Goal: Information Seeking & Learning: Learn about a topic

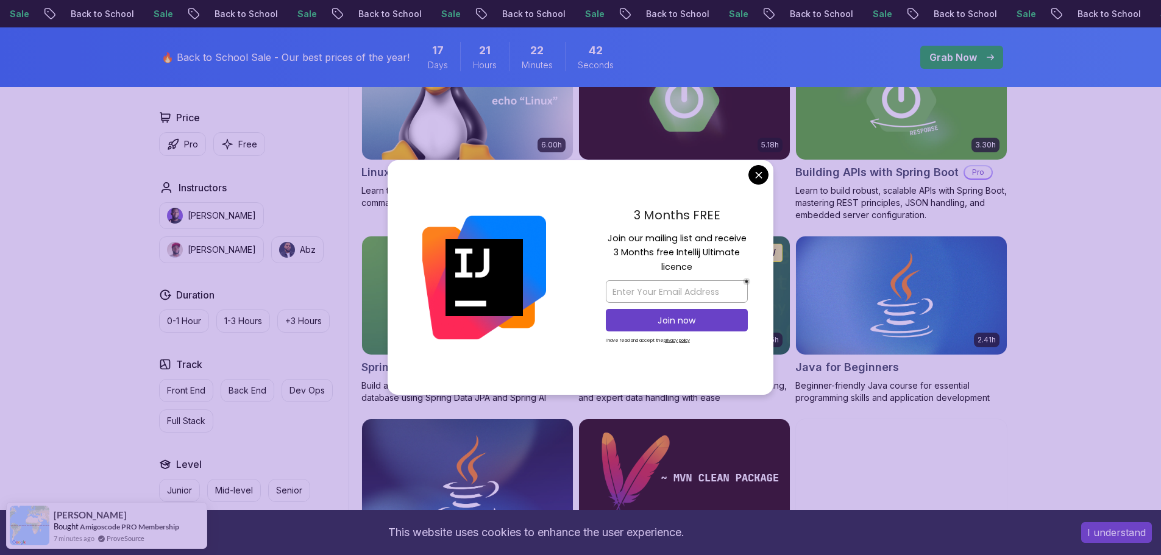
scroll to position [238, 0]
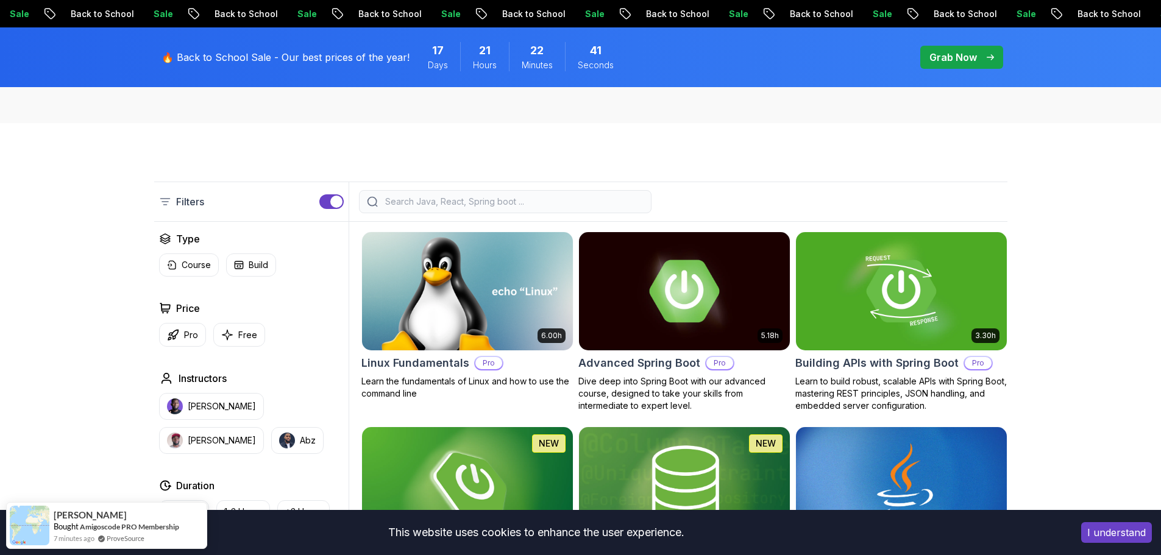
click at [561, 197] on input "search" at bounding box center [513, 202] width 261 height 12
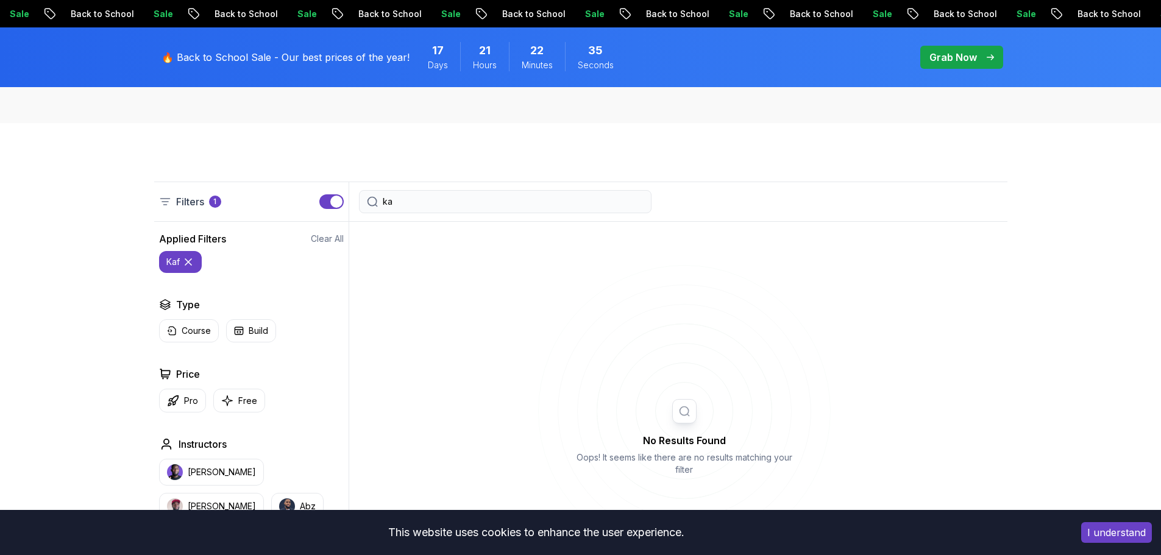
type input "k"
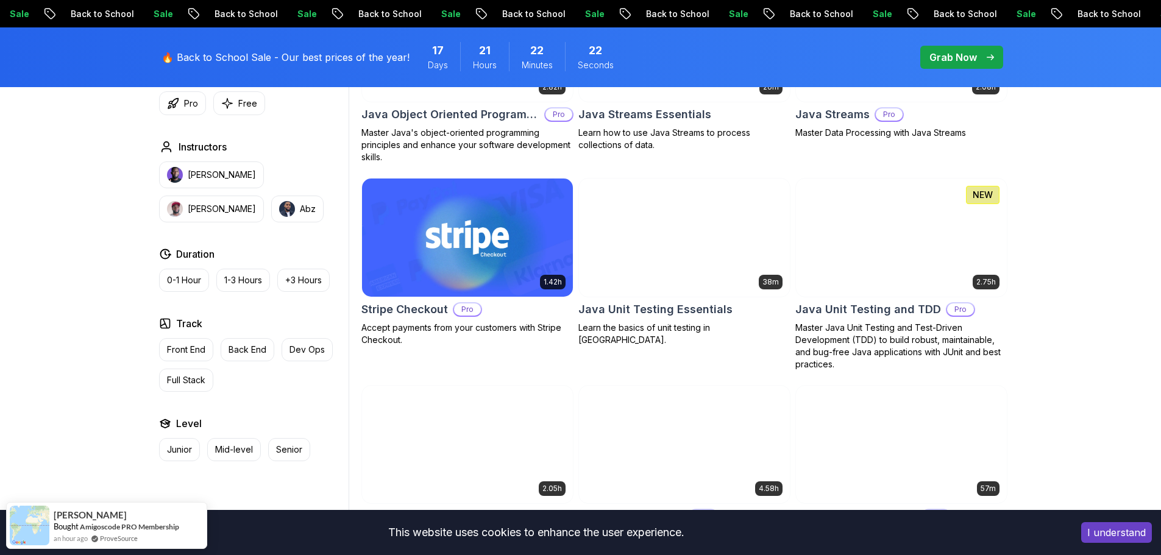
scroll to position [2022, 0]
